Goal: Information Seeking & Learning: Learn about a topic

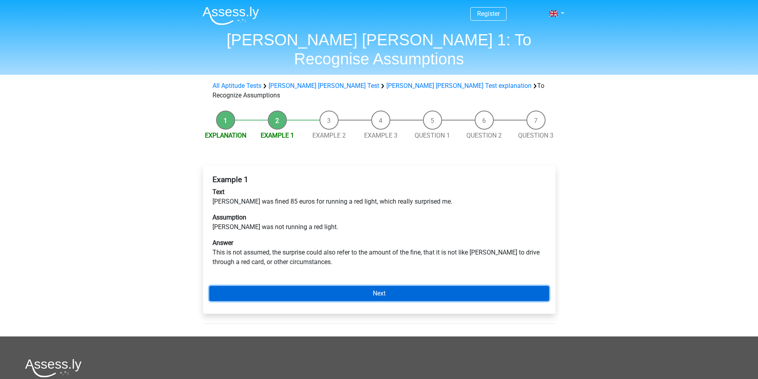
click at [318, 286] on link "Next" at bounding box center [379, 293] width 340 height 15
click at [367, 286] on link "Next" at bounding box center [379, 293] width 340 height 15
